Goal: Communication & Community: Participate in discussion

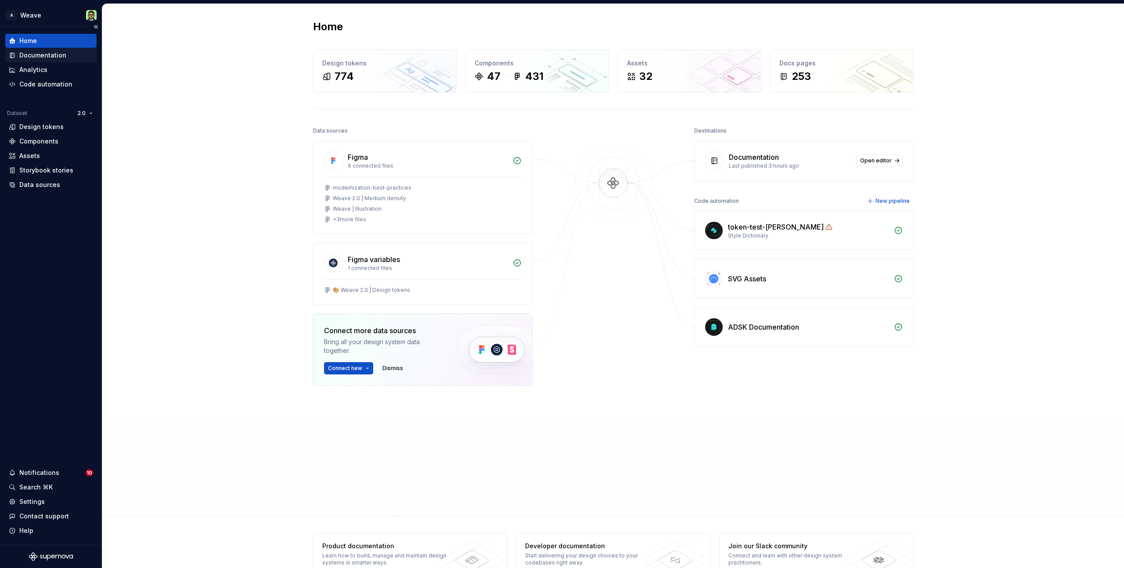
click at [56, 56] on div "Documentation" at bounding box center [42, 55] width 47 height 9
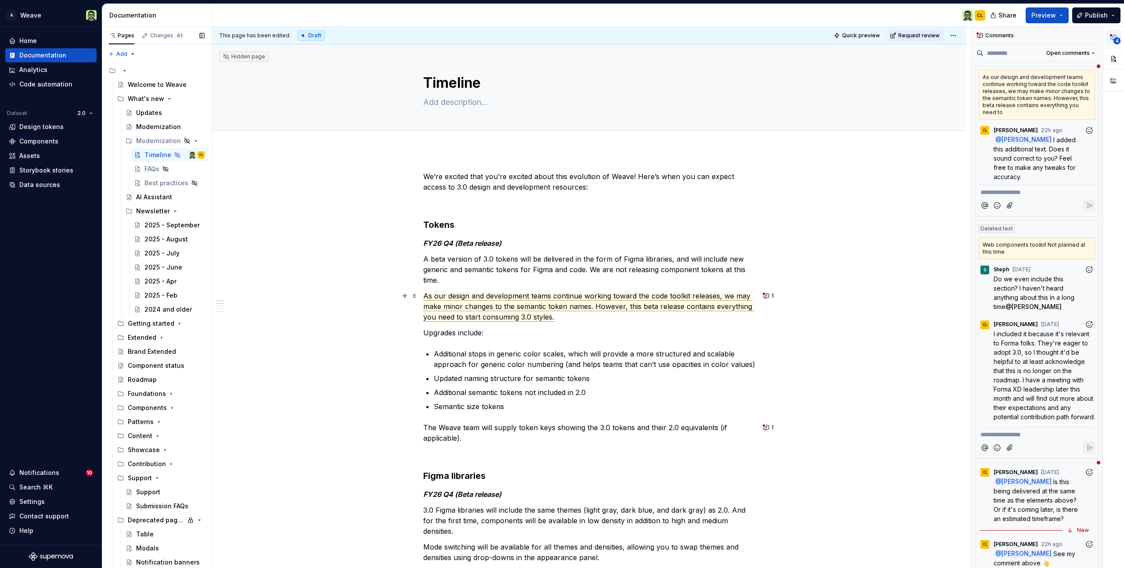
type textarea "*"
click at [551, 318] on span "As our design and development teams continue working toward the code toolkit re…" at bounding box center [588, 306] width 331 height 30
drag, startPoint x: 532, startPoint y: 318, endPoint x: 553, endPoint y: 309, distance: 23.2
click at [551, 317] on span "As our design and development teams continue working toward the code toolkit re…" at bounding box center [588, 306] width 331 height 30
click at [561, 318] on span "As our design and development teams continue working toward the code toolkit re…" at bounding box center [588, 306] width 331 height 30
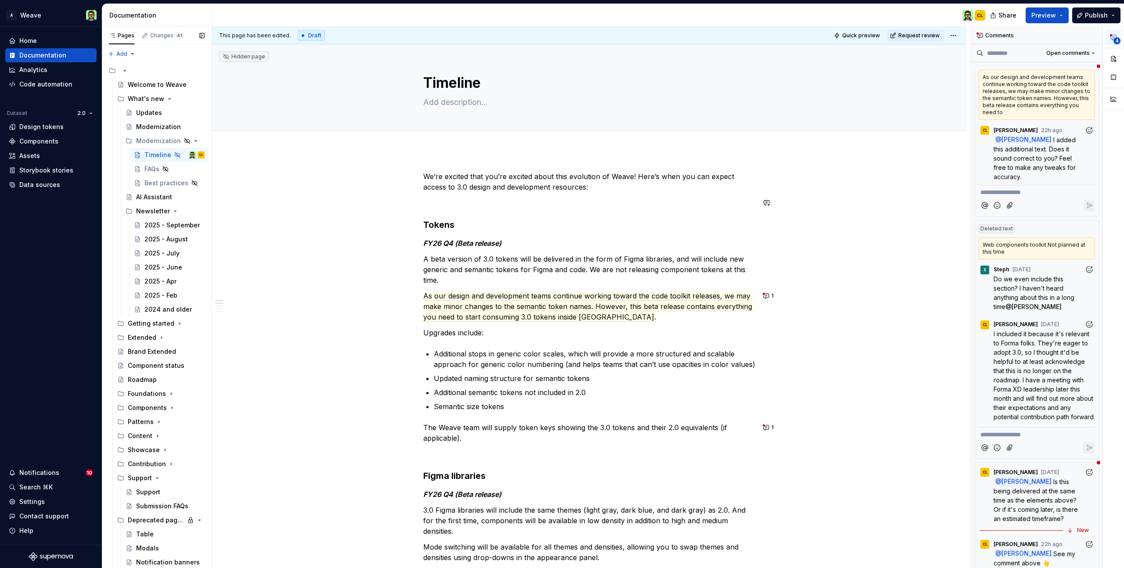
type textarea "*"
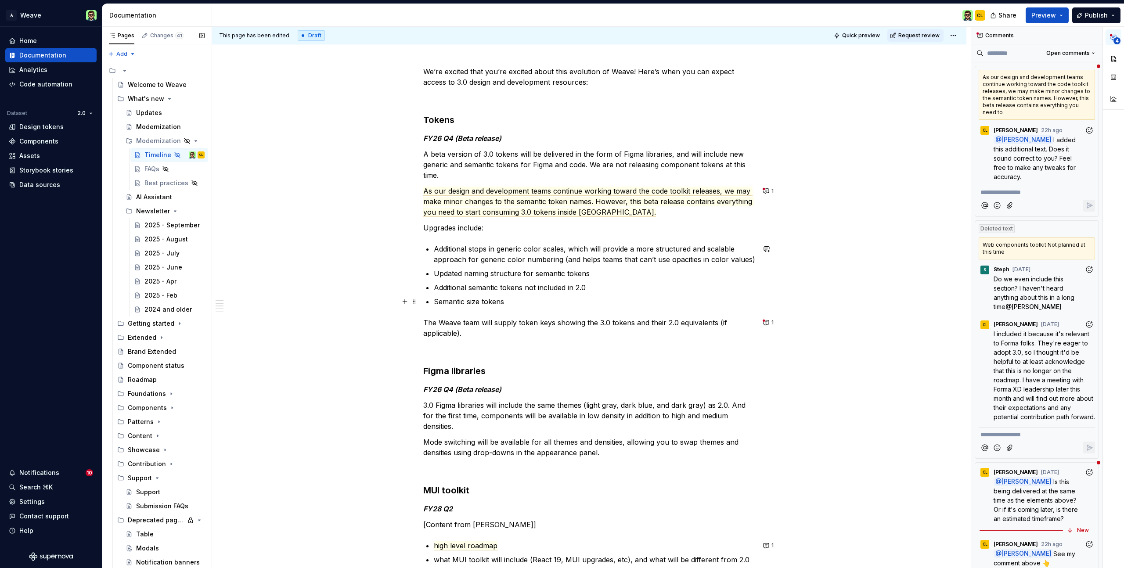
scroll to position [109, 0]
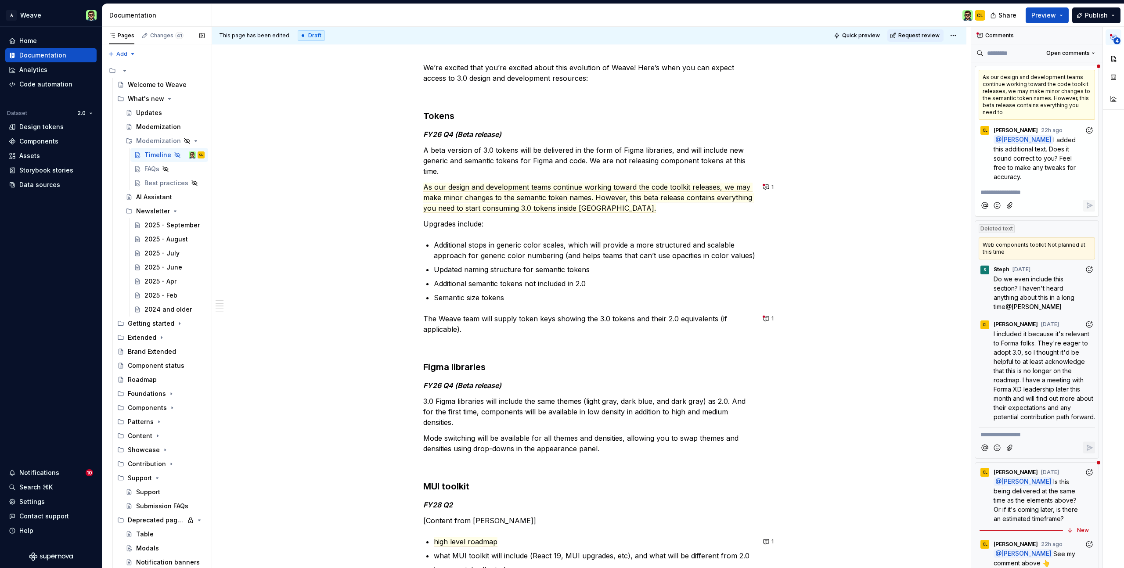
click at [1005, 191] on p "**********" at bounding box center [1036, 192] width 113 height 9
click at [769, 190] on button "1" at bounding box center [768, 187] width 17 height 12
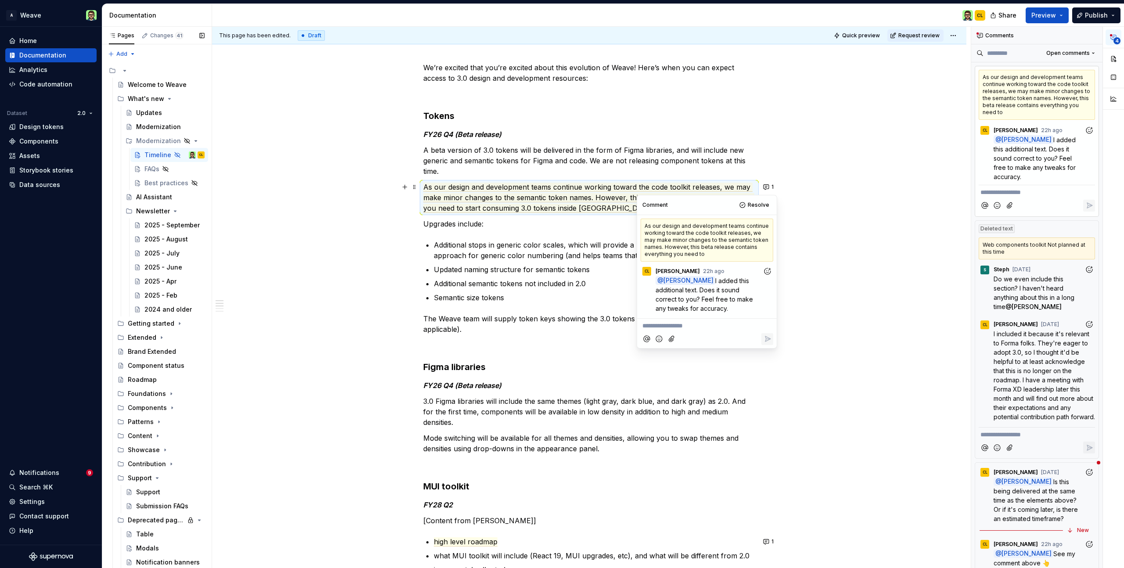
click at [663, 322] on p "**********" at bounding box center [706, 325] width 129 height 9
click at [766, 360] on icon "Reply" at bounding box center [767, 357] width 9 height 9
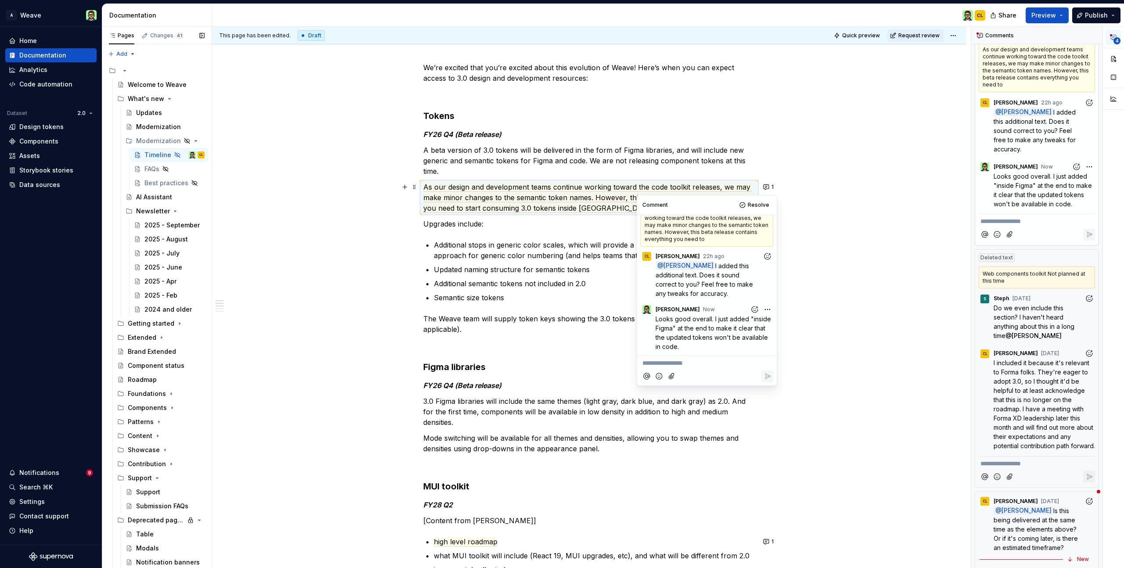
scroll to position [31, 0]
click at [819, 197] on div "We’re excited that you’re excited about this evolution of Weave! Here’s when yo…" at bounding box center [589, 567] width 754 height 1053
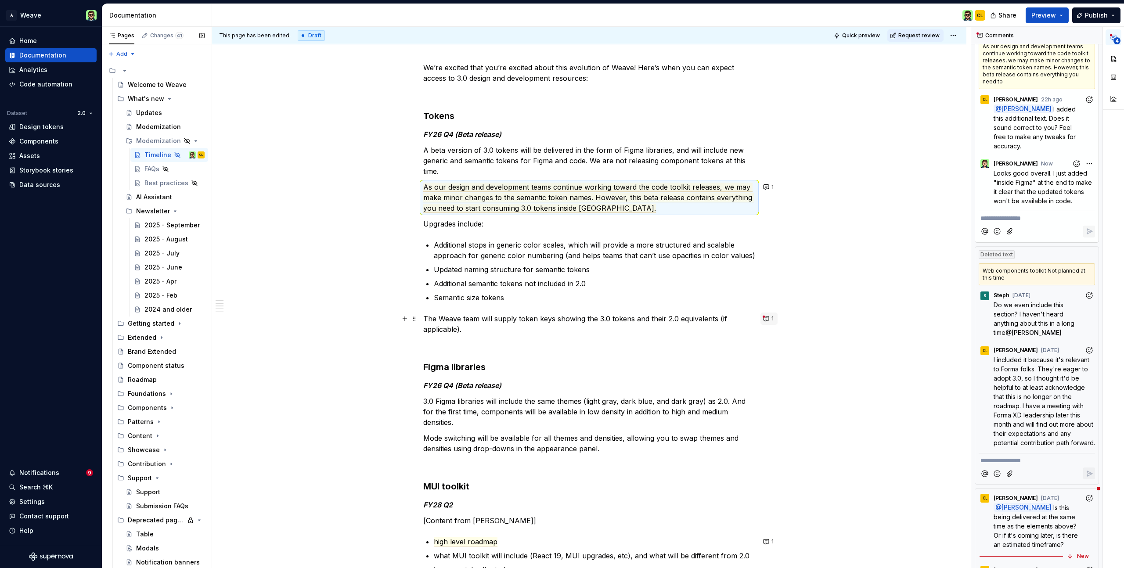
click at [766, 320] on button "1" at bounding box center [768, 318] width 17 height 12
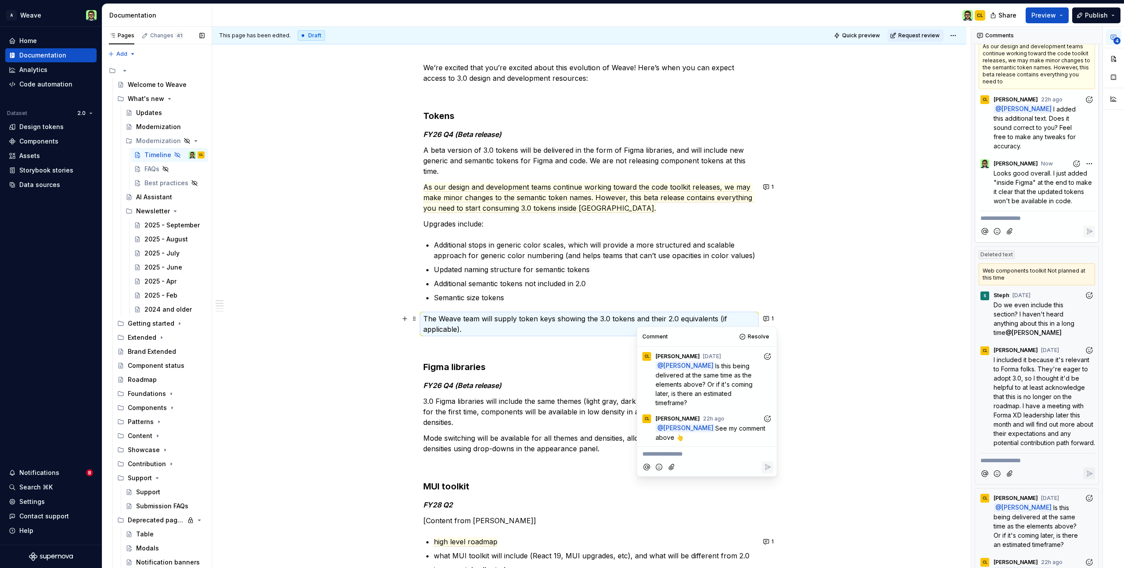
click at [668, 453] on p "**********" at bounding box center [706, 453] width 129 height 9
click at [704, 455] on span "This should be delivered at the same time." at bounding box center [706, 459] width 128 height 18
click at [766, 477] on icon "Reply" at bounding box center [767, 477] width 9 height 9
click at [841, 395] on div "This page has been edited. Draft Quick preview Request review Hidden page Timel…" at bounding box center [591, 298] width 758 height 542
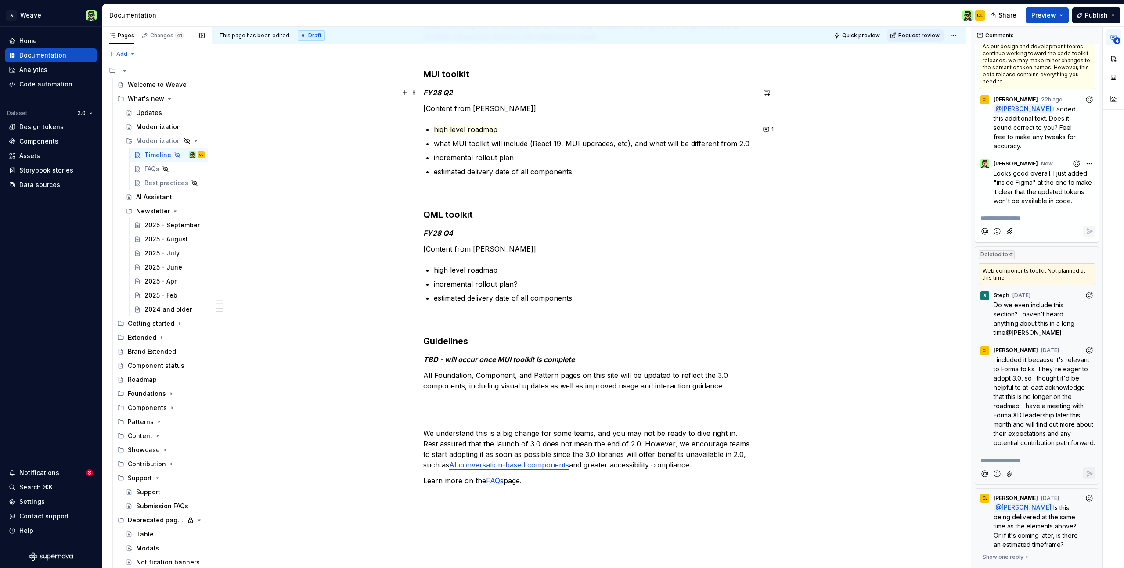
scroll to position [522, 0]
type textarea "*"
